Goal: Information Seeking & Learning: Learn about a topic

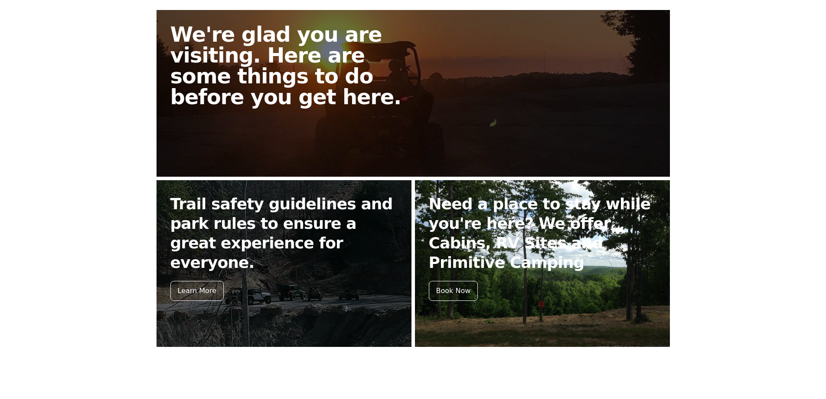
scroll to position [166, 0]
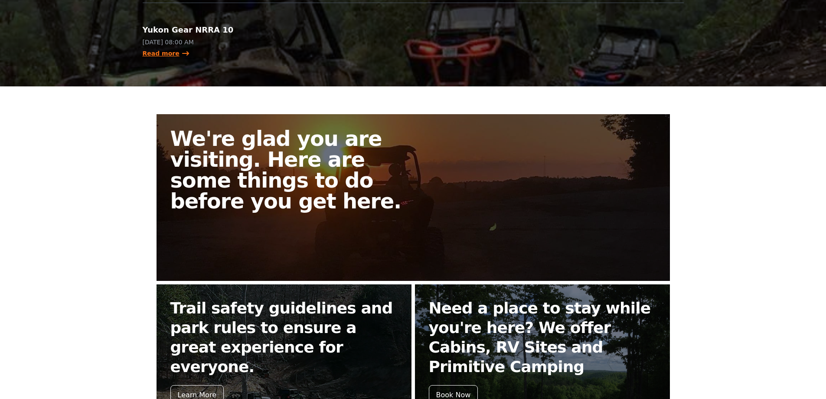
click at [157, 55] on link "Read more" at bounding box center [166, 53] width 47 height 9
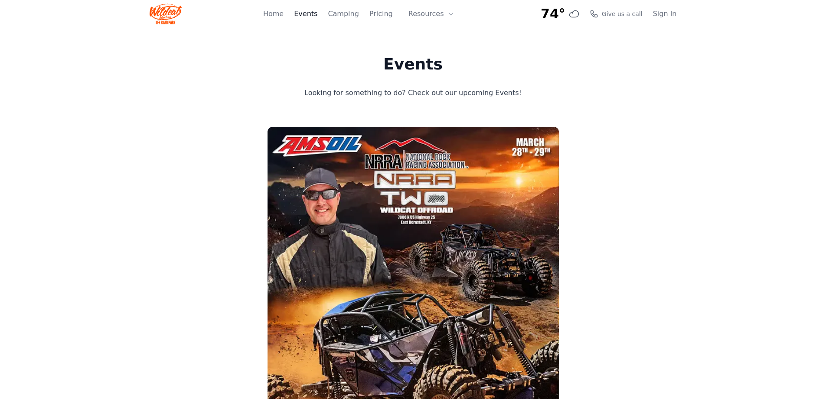
click at [317, 15] on link "Events" at bounding box center [305, 14] width 23 height 10
click at [431, 15] on button "Resources" at bounding box center [431, 13] width 56 height 17
click at [384, 13] on link "Pricing" at bounding box center [380, 14] width 23 height 10
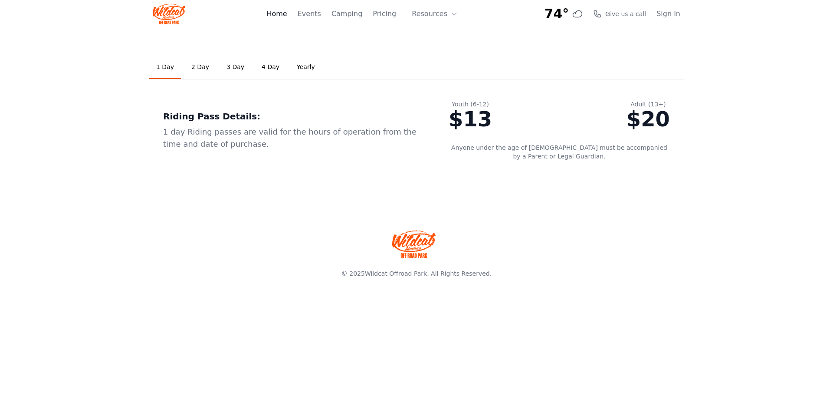
click at [283, 13] on link "Home" at bounding box center [276, 14] width 20 height 10
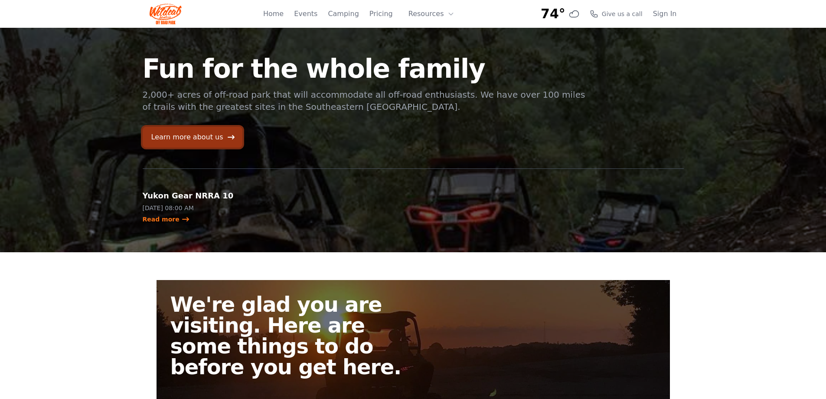
click at [208, 139] on link "Learn more about us" at bounding box center [193, 137] width 100 height 21
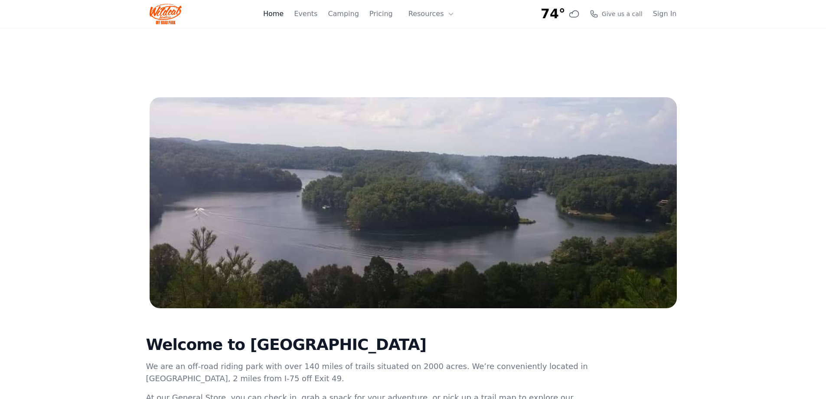
click at [280, 15] on link "Home" at bounding box center [273, 14] width 20 height 10
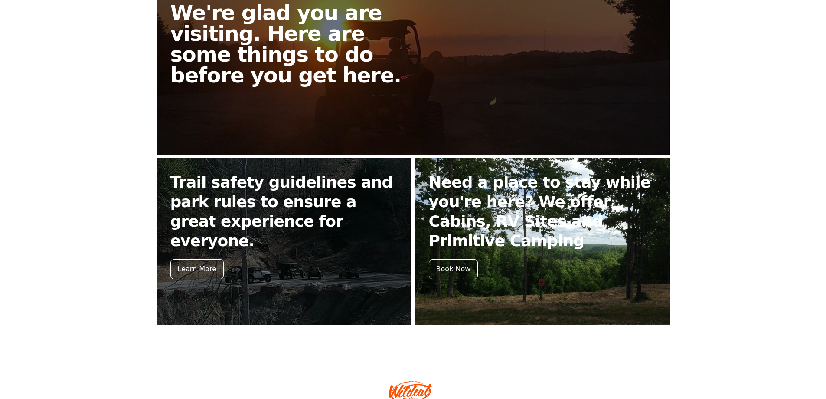
scroll to position [339, 0]
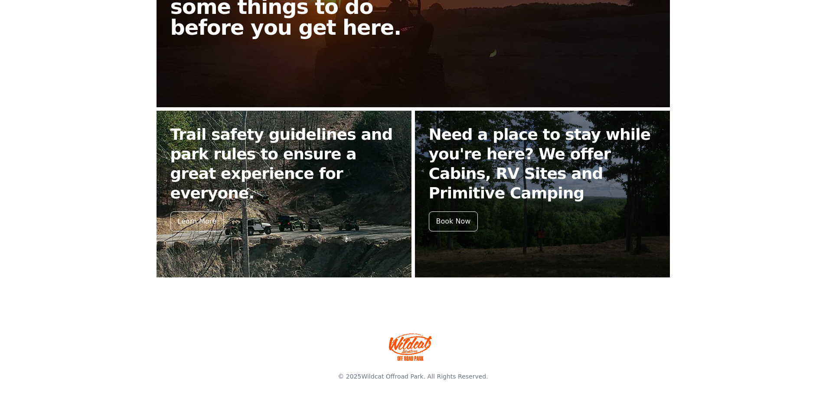
click at [260, 216] on link "Trail safety guidelines and park rules to ensure a great experience for everyon…" at bounding box center [284, 194] width 255 height 167
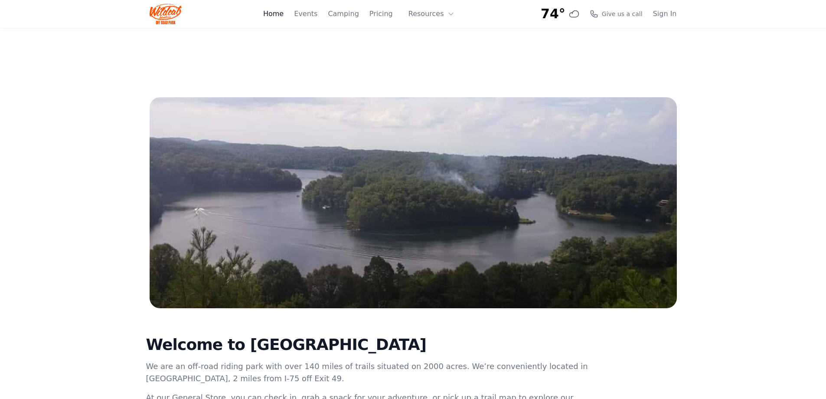
click at [283, 16] on link "Home" at bounding box center [273, 14] width 20 height 10
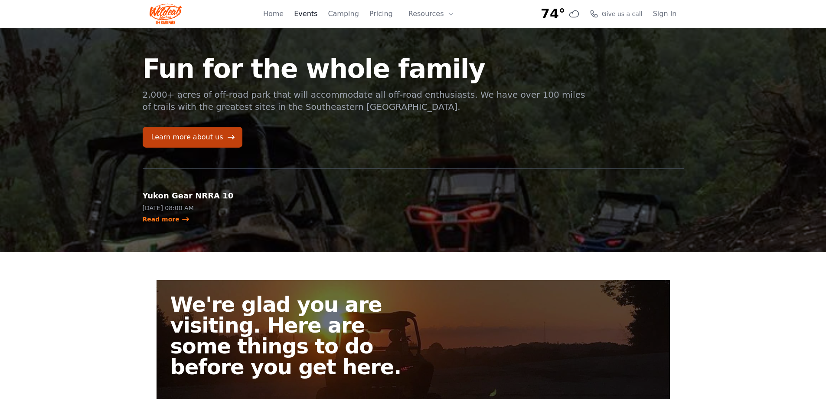
click at [310, 16] on link "Events" at bounding box center [305, 14] width 23 height 10
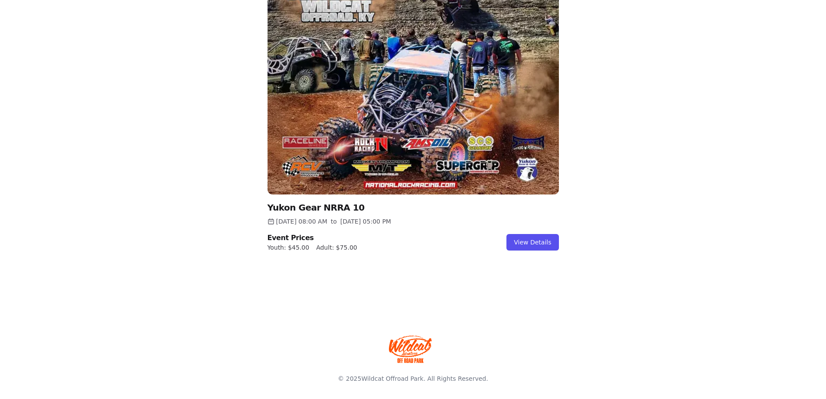
scroll to position [921, 0]
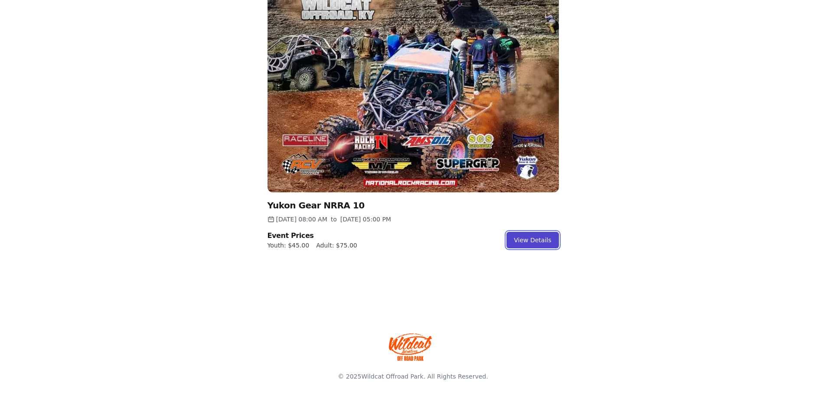
click at [536, 240] on link "View Details" at bounding box center [532, 240] width 52 height 16
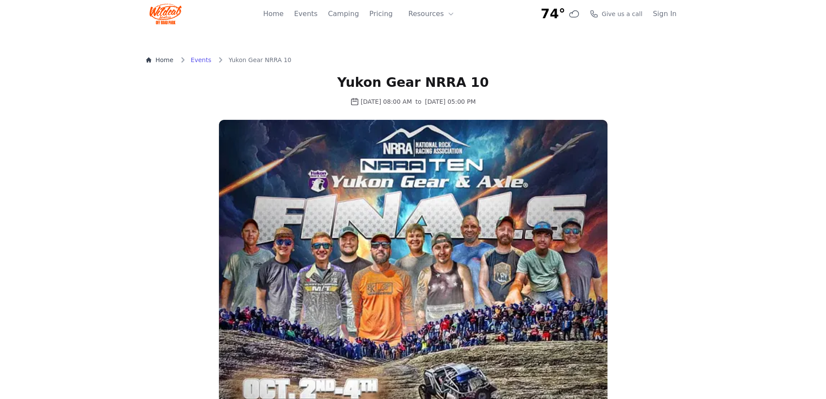
click at [203, 59] on link "Events" at bounding box center [201, 60] width 20 height 9
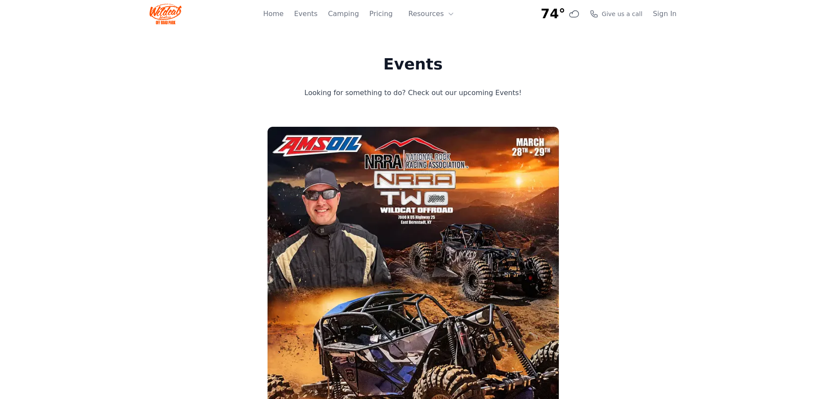
scroll to position [921, 0]
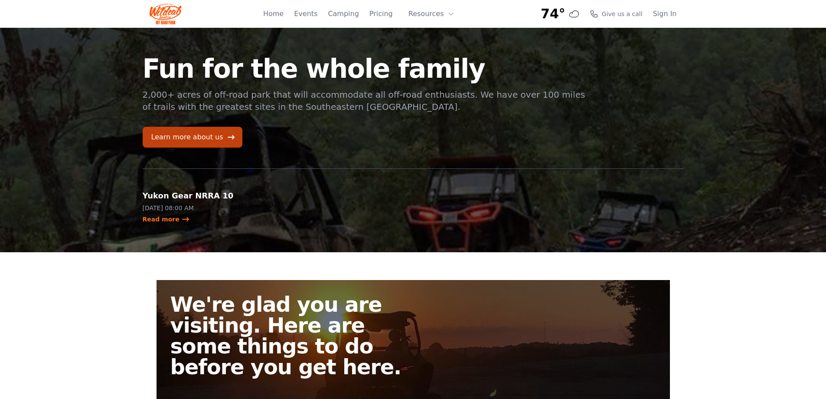
scroll to position [339, 0]
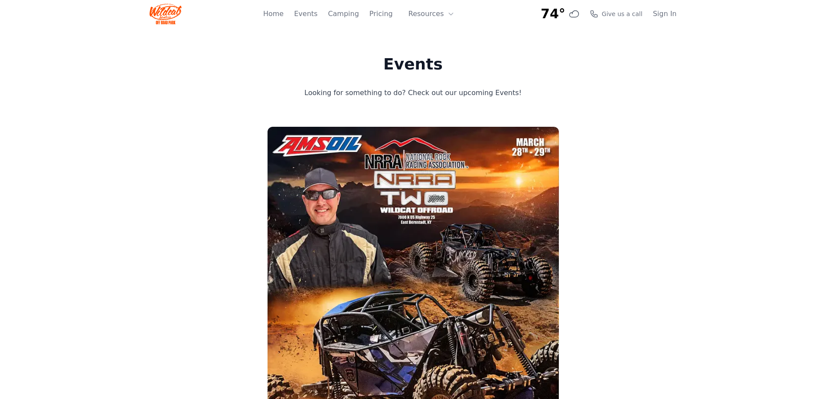
scroll to position [166, 0]
